Goal: Information Seeking & Learning: Check status

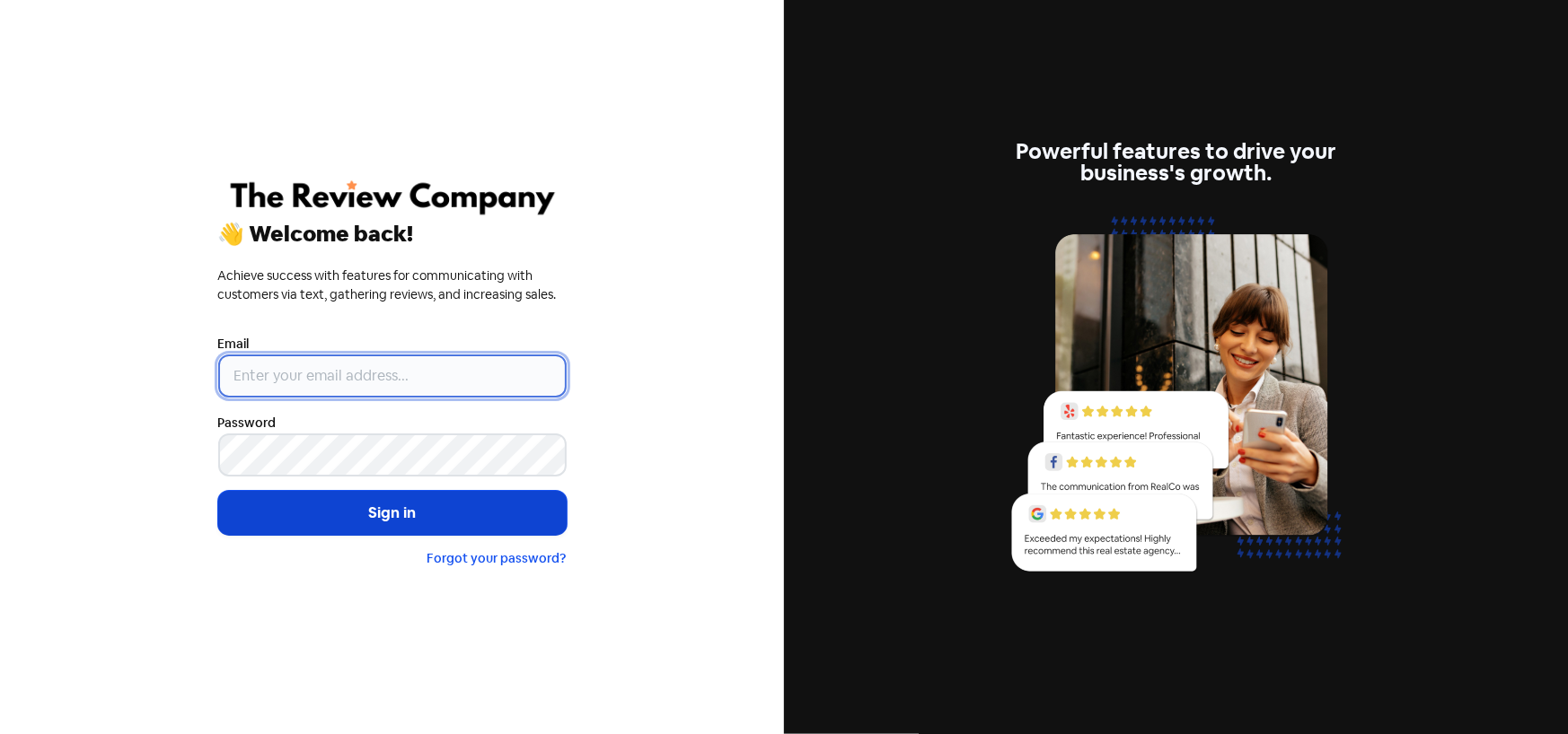
type input "[PERSON_NAME][EMAIL_ADDRESS][PERSON_NAME][DOMAIN_NAME]"
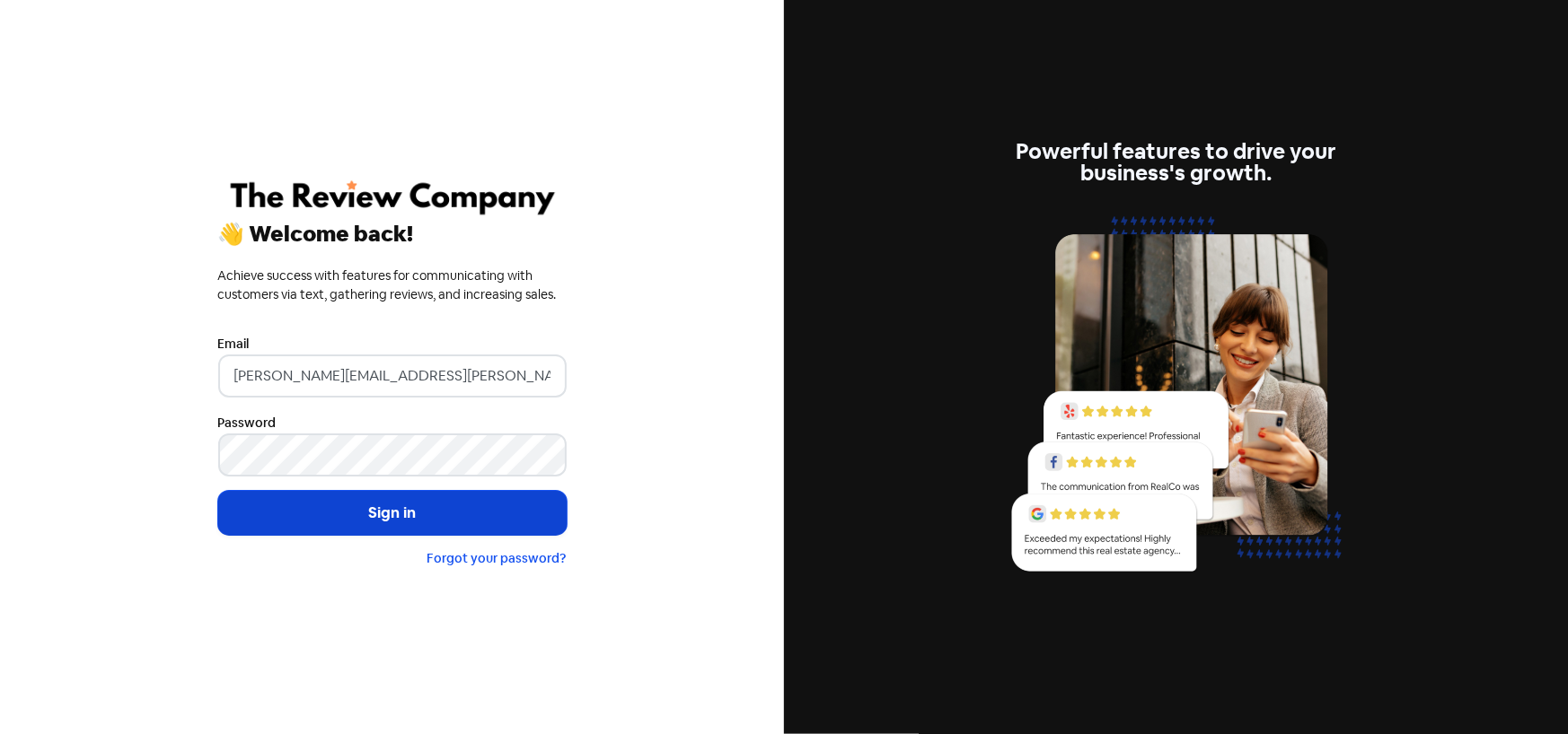
click at [356, 511] on button "Sign in" at bounding box center [392, 513] width 348 height 45
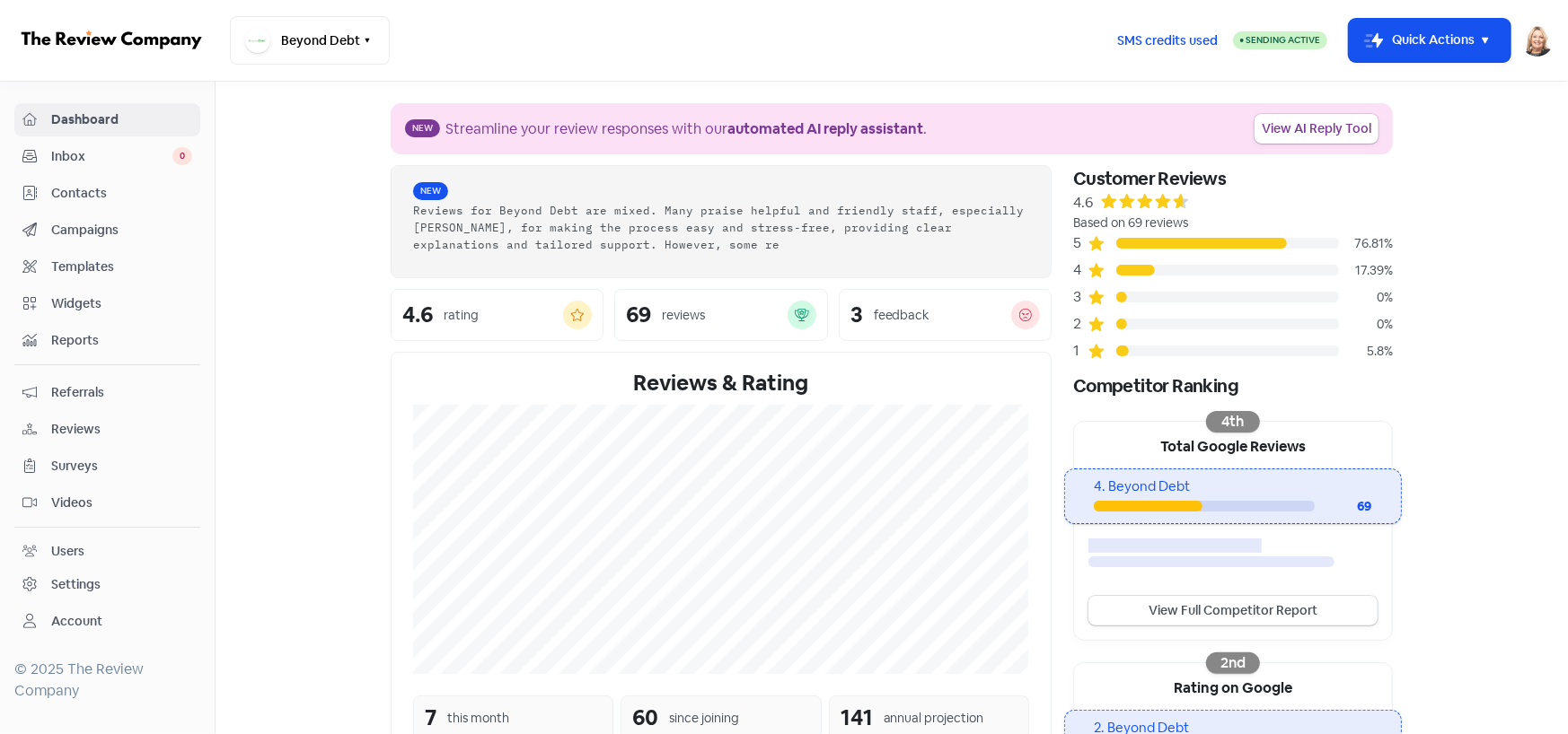
click at [75, 433] on span "Reviews" at bounding box center [121, 429] width 141 height 19
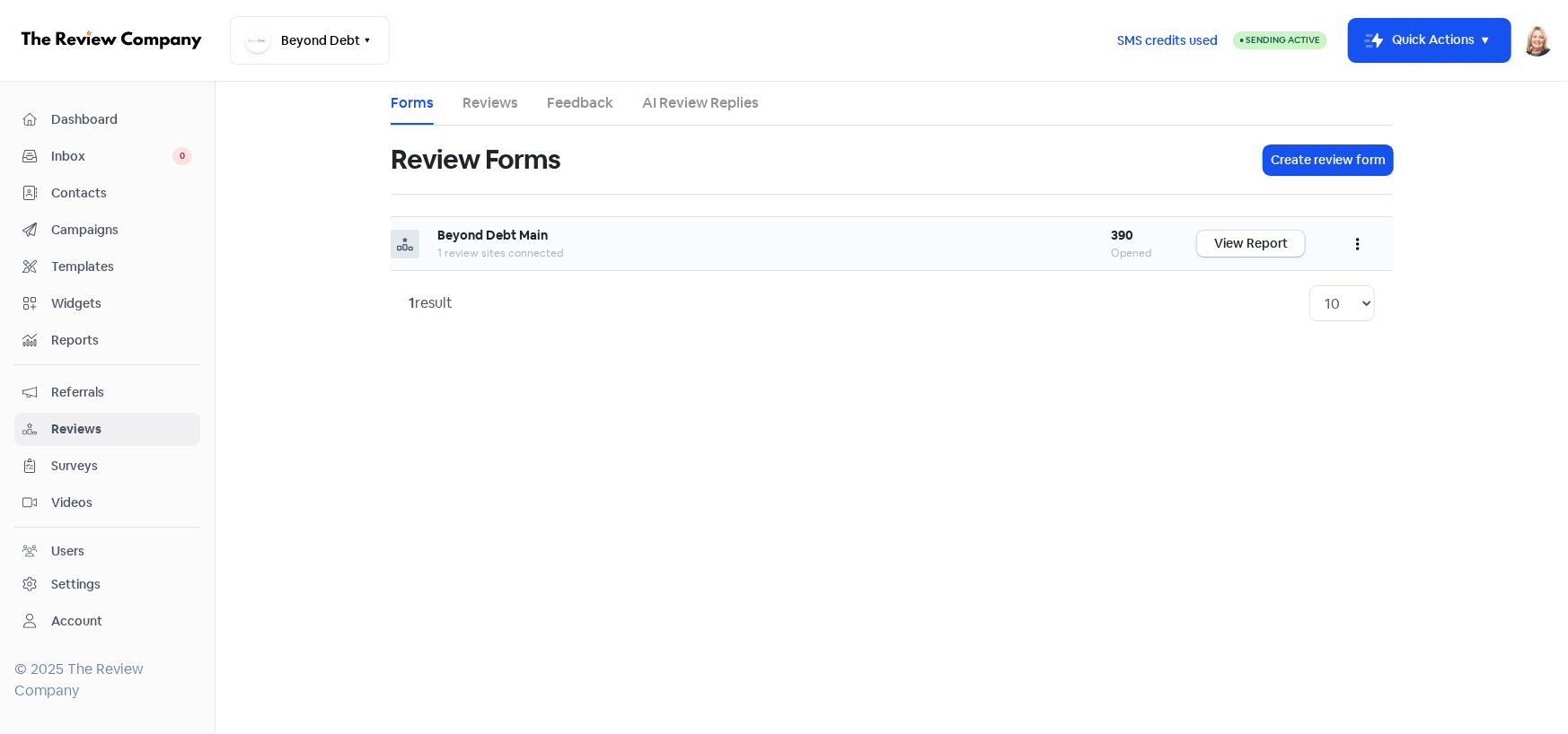
click at [485, 232] on b "Beyond Debt Main" at bounding box center [493, 235] width 110 height 17
click at [508, 236] on b "Beyond Debt Main" at bounding box center [493, 235] width 110 height 17
click at [1224, 249] on link "View Report" at bounding box center [1251, 243] width 108 height 26
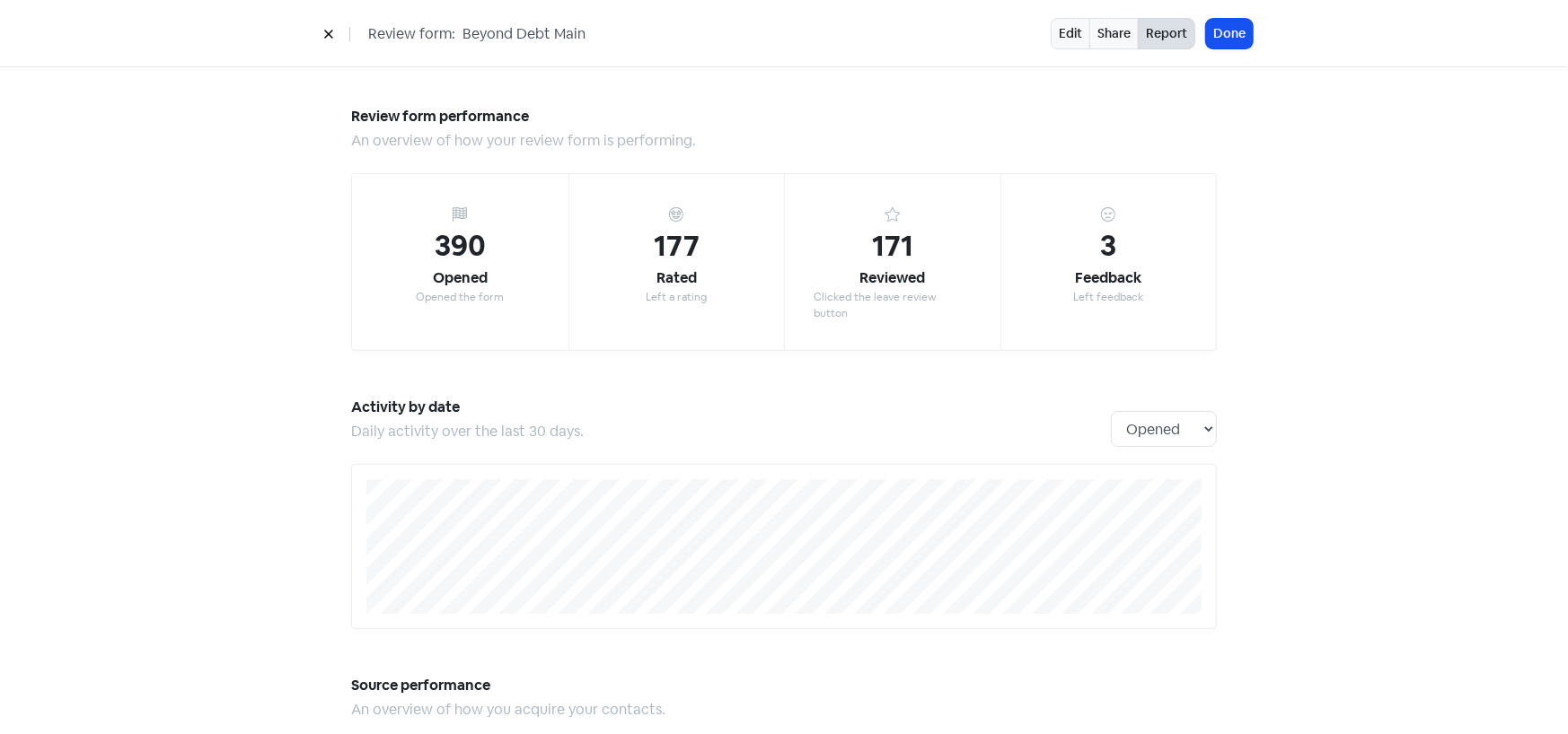
click at [324, 30] on icon at bounding box center [329, 34] width 11 height 11
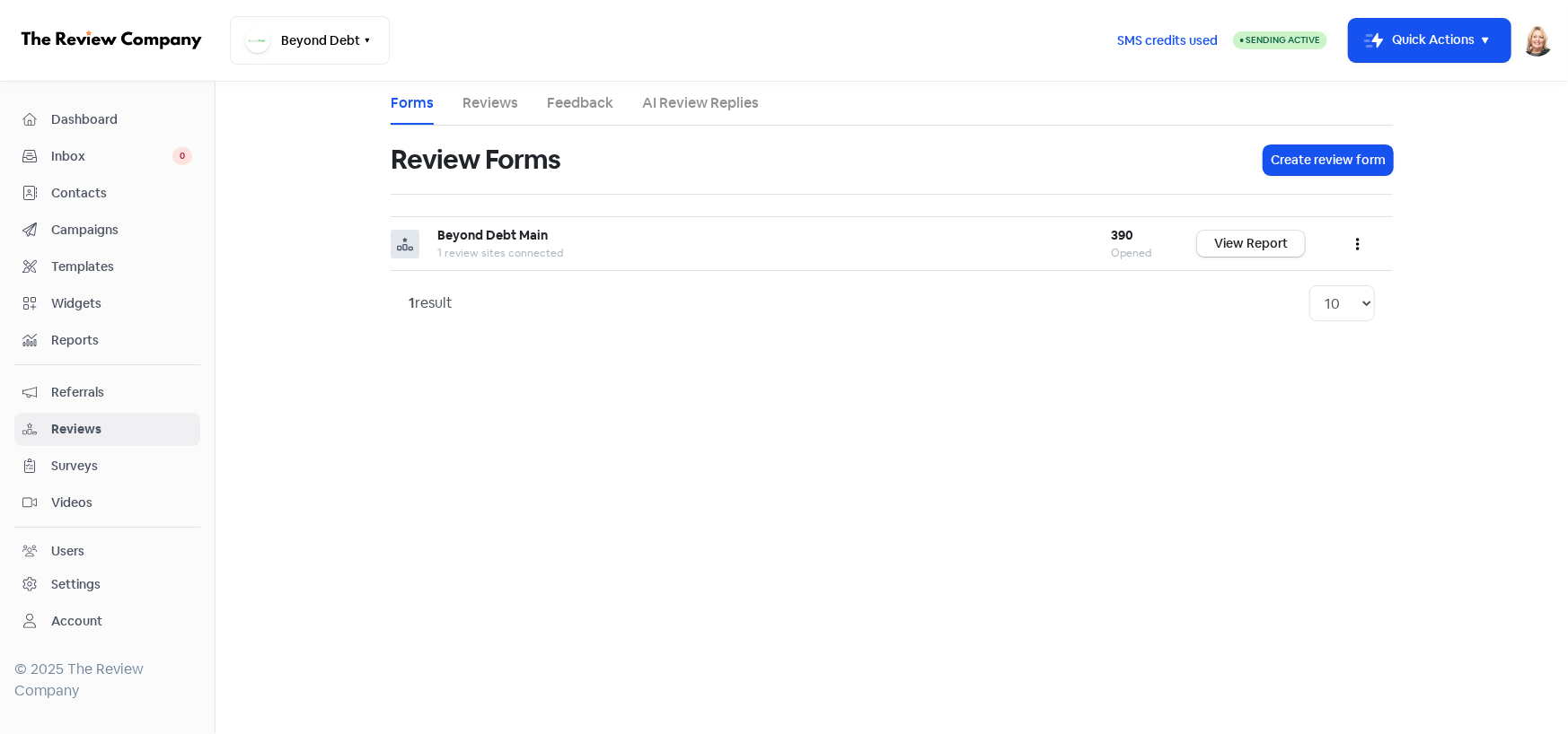
click at [459, 101] on ul "Forms Reviews Feedback AI Review Replies" at bounding box center [892, 104] width 1002 height 44
click at [494, 98] on link "Reviews" at bounding box center [490, 103] width 56 height 21
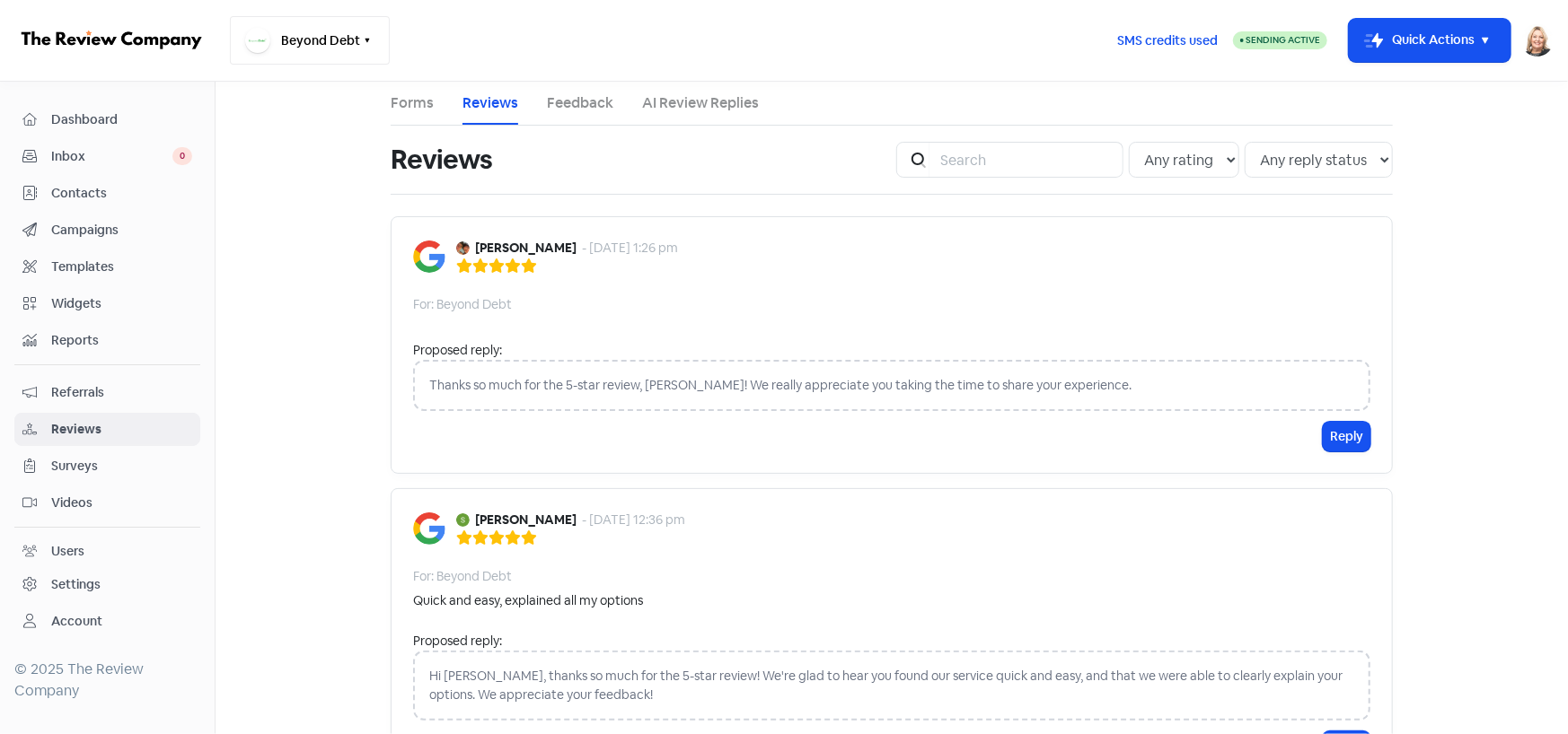
click at [340, 39] on button "Beyond Debt" at bounding box center [310, 40] width 160 height 49
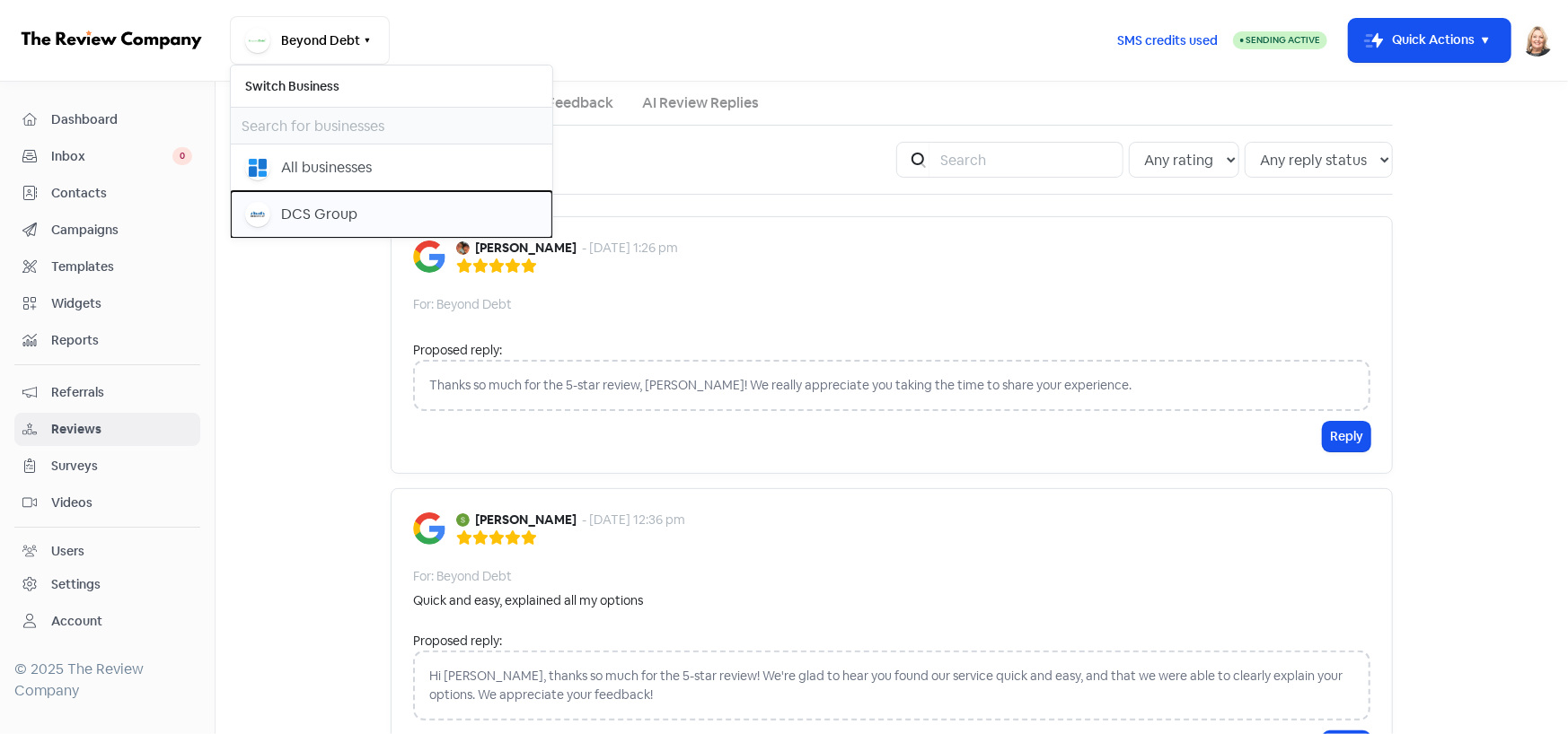
click at [325, 225] on div "DCS Group" at bounding box center [392, 214] width 293 height 25
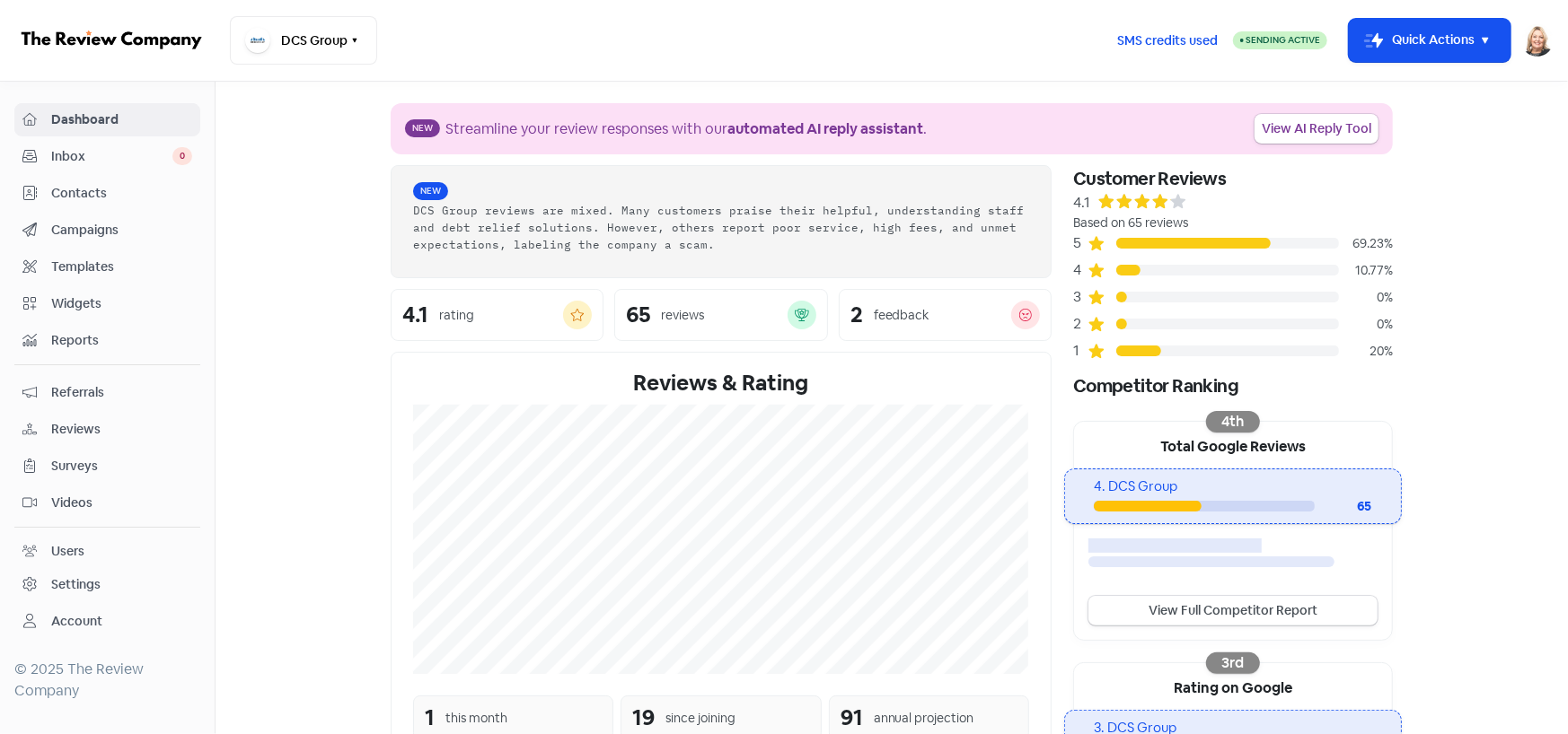
click at [78, 423] on span "Reviews" at bounding box center [121, 429] width 141 height 19
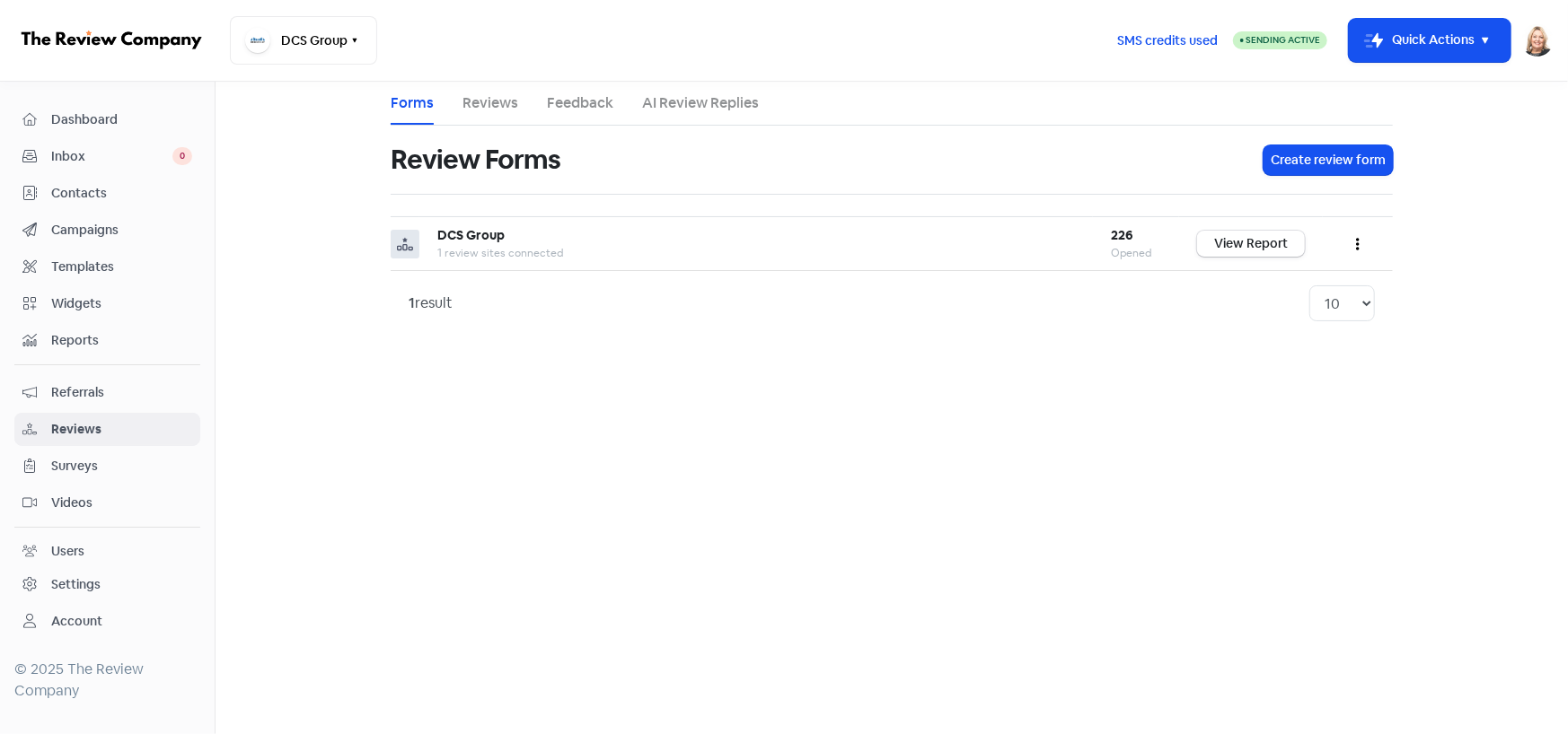
click at [485, 88] on li "Reviews" at bounding box center [490, 103] width 56 height 43
click at [476, 239] on b "DCS Group" at bounding box center [471, 235] width 67 height 17
click at [475, 103] on link "Reviews" at bounding box center [490, 103] width 56 height 21
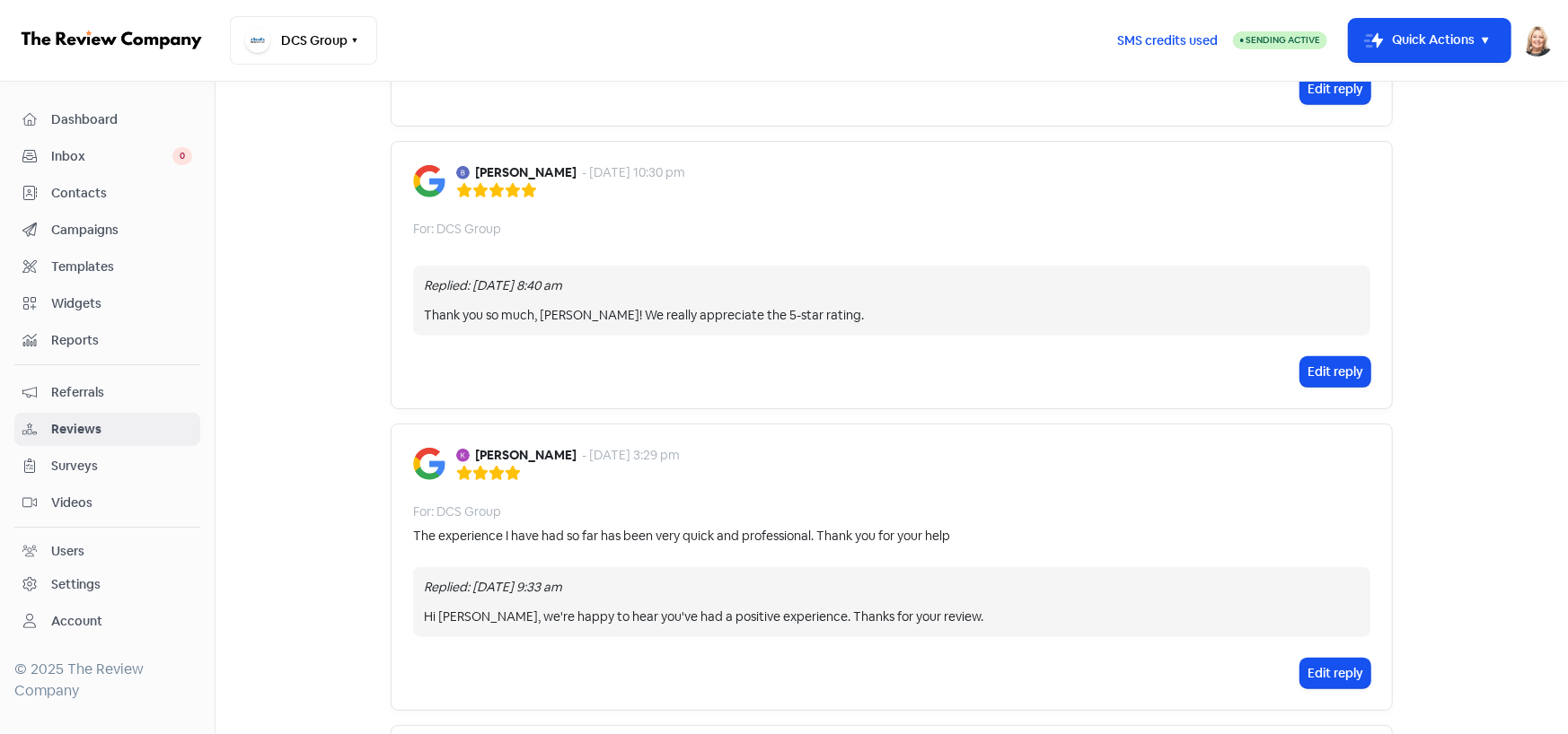
scroll to position [718, 0]
click at [741, 35] on div "DCS Group Switch Business All businesses Beyond Debt" at bounding box center [665, 40] width 872 height 49
